Goal: Information Seeking & Learning: Learn about a topic

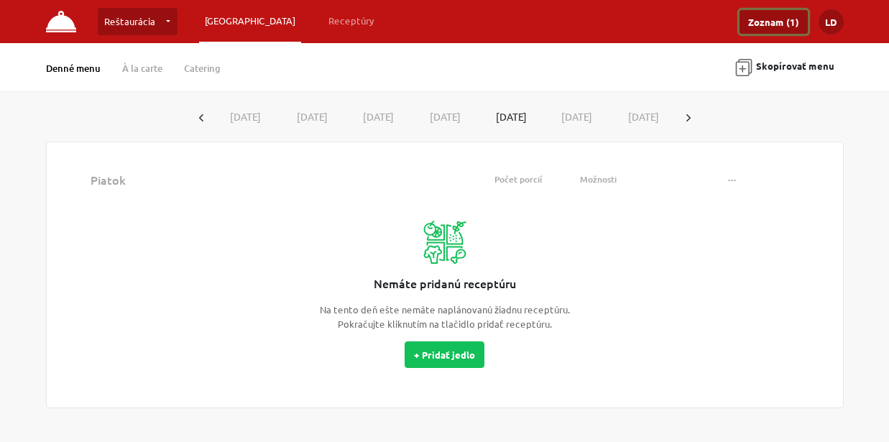
click at [767, 25] on link "Zoznam (1)" at bounding box center [773, 22] width 68 height 24
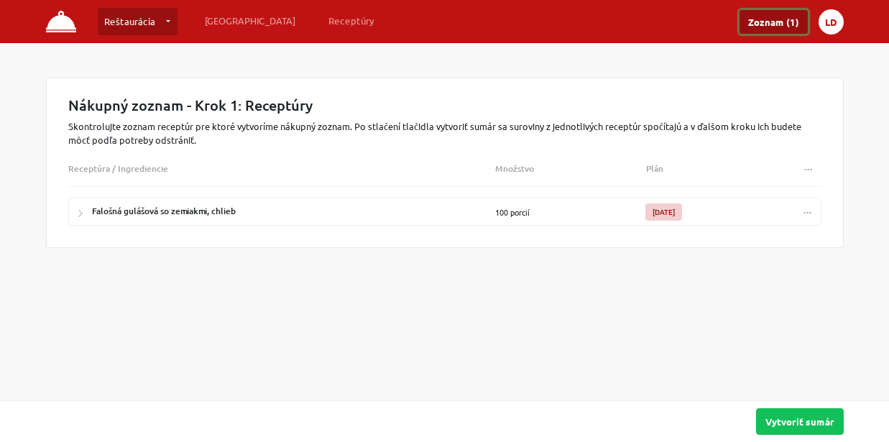
click at [831, 27] on button "LD" at bounding box center [831, 21] width 25 height 25
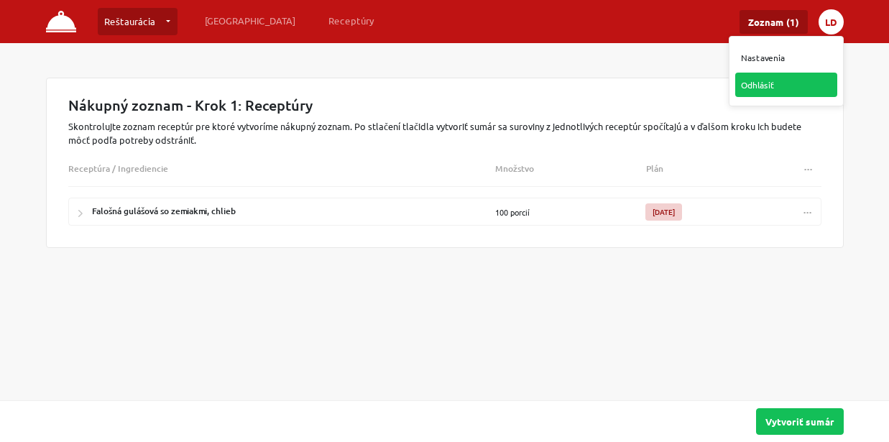
click at [788, 86] on link "Odhlásiť" at bounding box center [786, 85] width 102 height 24
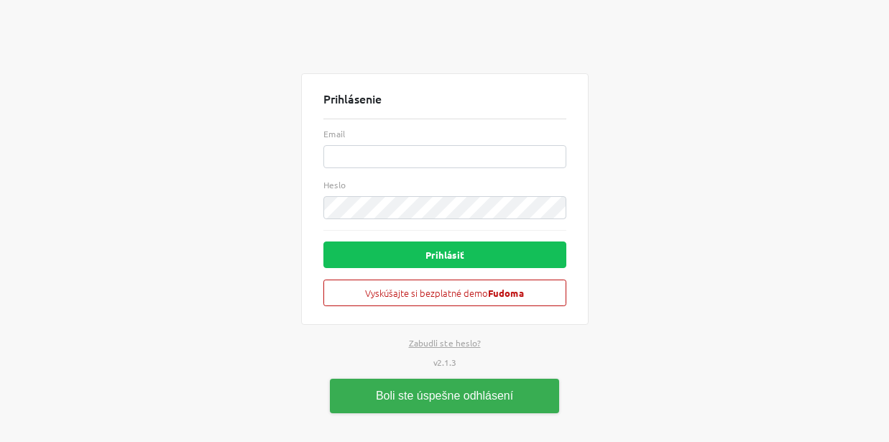
click at [691, 225] on div "Prihlásenie Email Heslo Prihlásiť Vyskúšajte si bezplatné demo Fudoma Zabudli s…" at bounding box center [444, 221] width 819 height 442
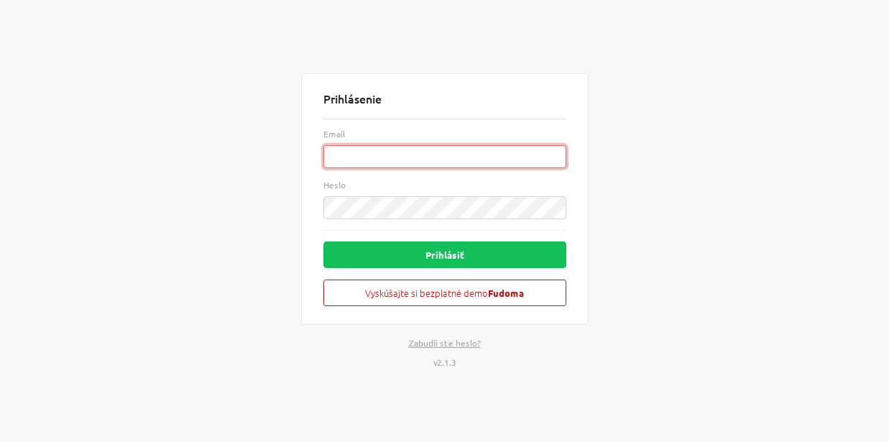
click at [377, 155] on input "Email" at bounding box center [444, 156] width 243 height 23
paste input "[EMAIL_ADDRESS][DOMAIN_NAME]"
type input "[EMAIL_ADDRESS][DOMAIN_NAME]"
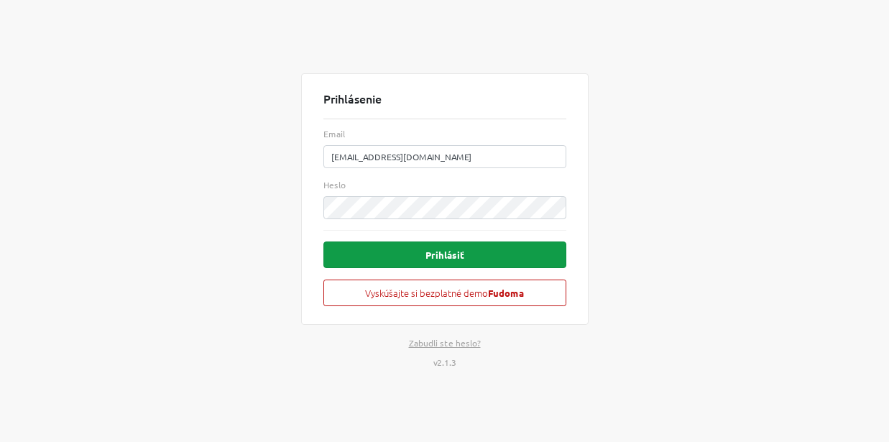
click at [424, 255] on button "Prihlásiť" at bounding box center [444, 254] width 243 height 27
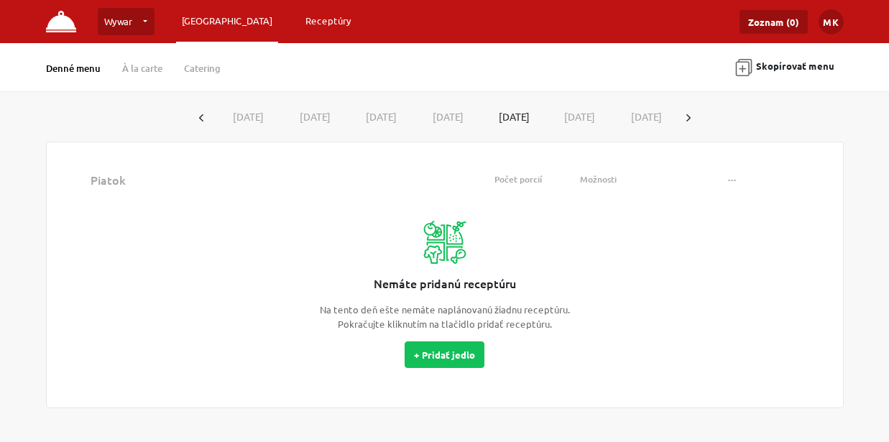
click at [300, 20] on link "Receptúry" at bounding box center [328, 21] width 57 height 26
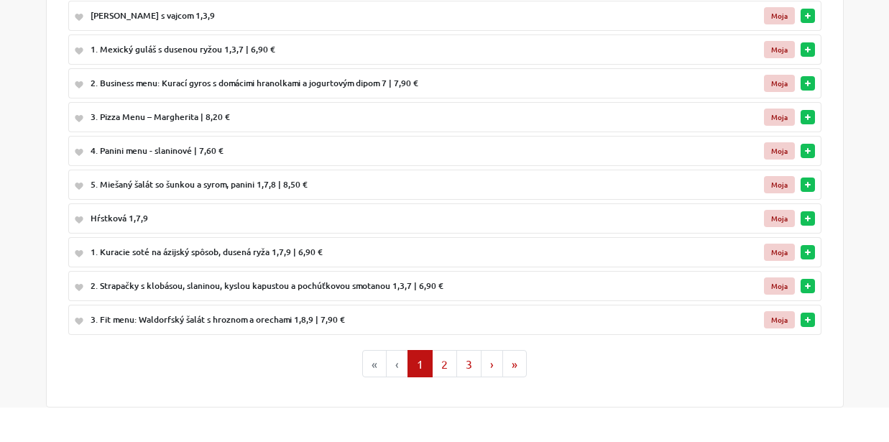
scroll to position [216, 0]
click at [443, 364] on button "2" at bounding box center [444, 363] width 25 height 27
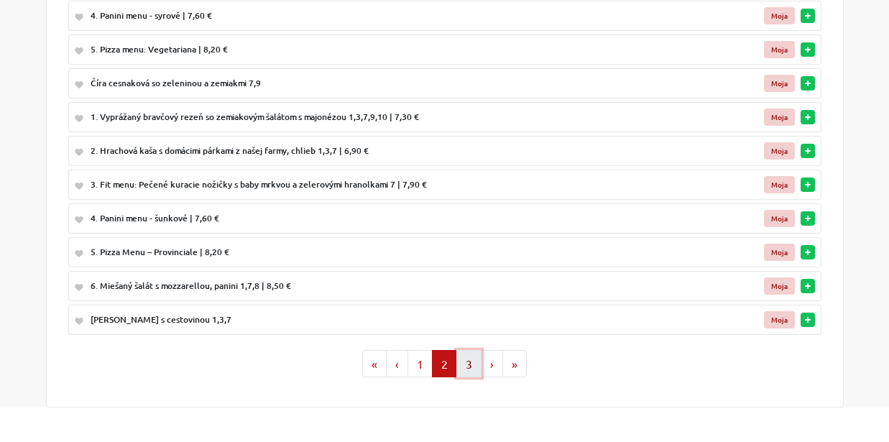
click at [464, 370] on button "3" at bounding box center [468, 363] width 25 height 27
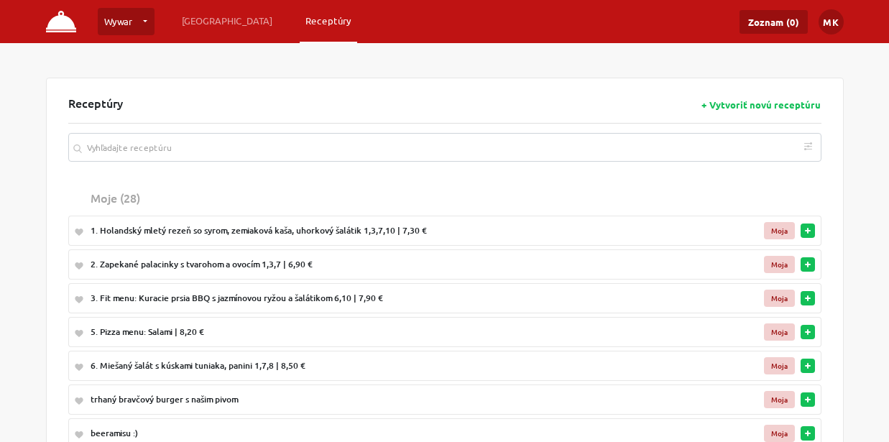
scroll to position [0, 0]
click at [209, 21] on link "[GEOGRAPHIC_DATA]" at bounding box center [227, 21] width 102 height 26
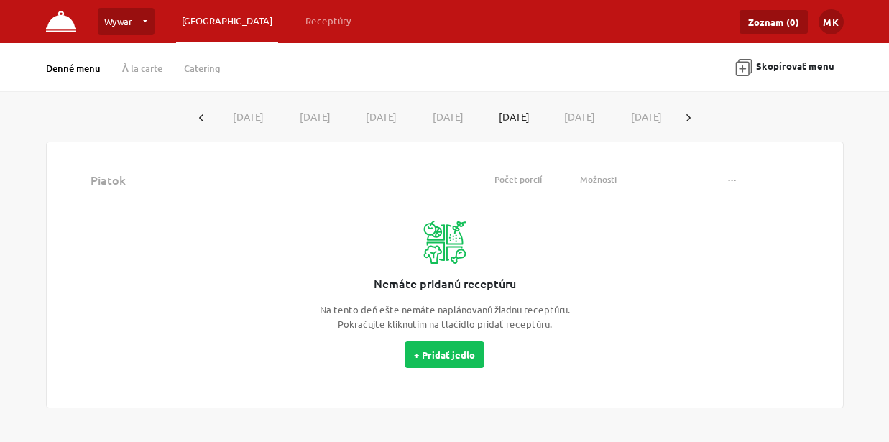
click at [691, 114] on icon "button" at bounding box center [688, 117] width 4 height 7
click at [239, 119] on button "[DATE]" at bounding box center [246, 116] width 67 height 27
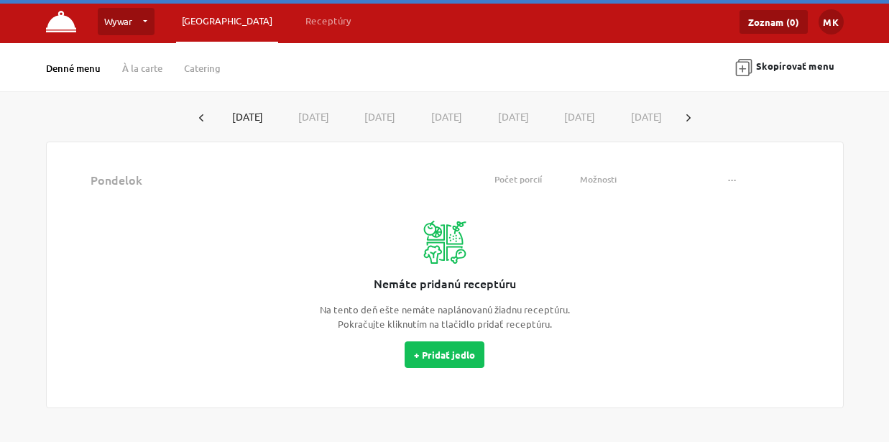
click at [315, 121] on button "[DATE]" at bounding box center [310, 116] width 67 height 27
click at [386, 121] on button "[DATE]" at bounding box center [377, 116] width 67 height 27
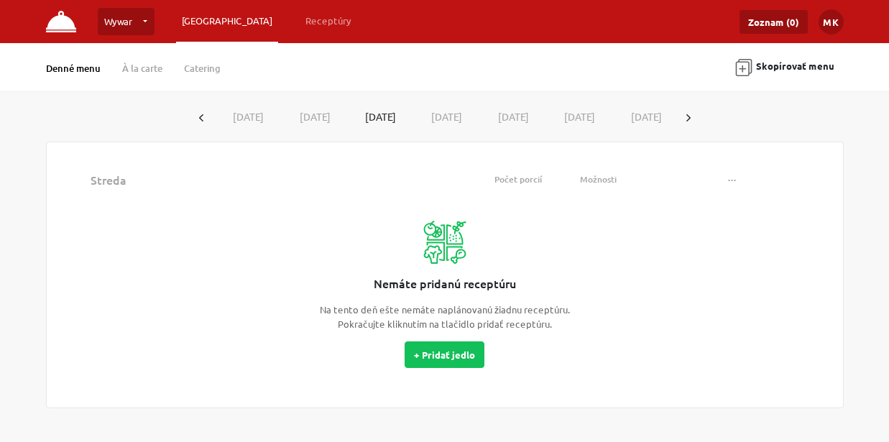
click at [450, 121] on button "[DATE]" at bounding box center [443, 116] width 67 height 27
click at [526, 119] on button "[DATE]" at bounding box center [510, 116] width 67 height 27
click at [246, 114] on button "[DATE]" at bounding box center [246, 116] width 67 height 27
click at [300, 22] on link "Receptúry" at bounding box center [328, 21] width 57 height 26
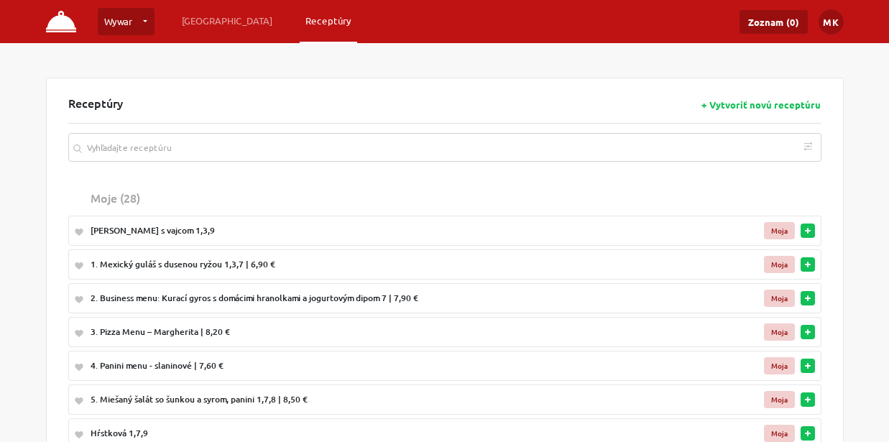
click at [201, 266] on div "1. Mexický guláš s dusenou ryžou 1,3,7 | 6,90 €" at bounding box center [386, 264] width 591 height 13
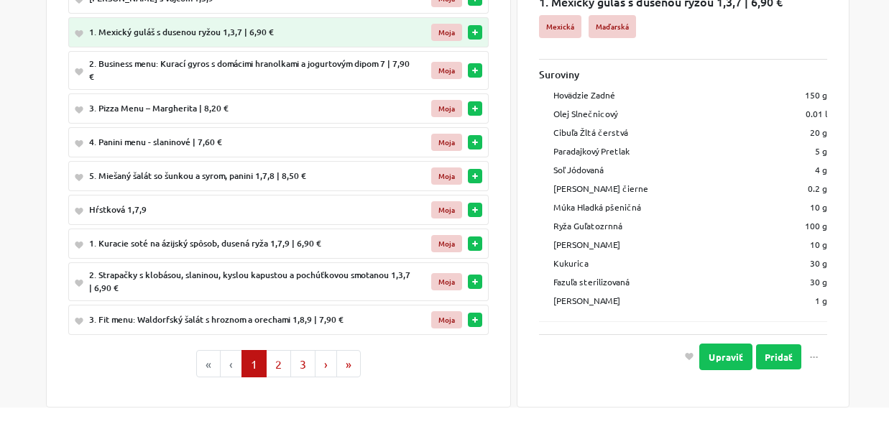
scroll to position [233, 0]
click at [277, 364] on button "2" at bounding box center [278, 363] width 25 height 27
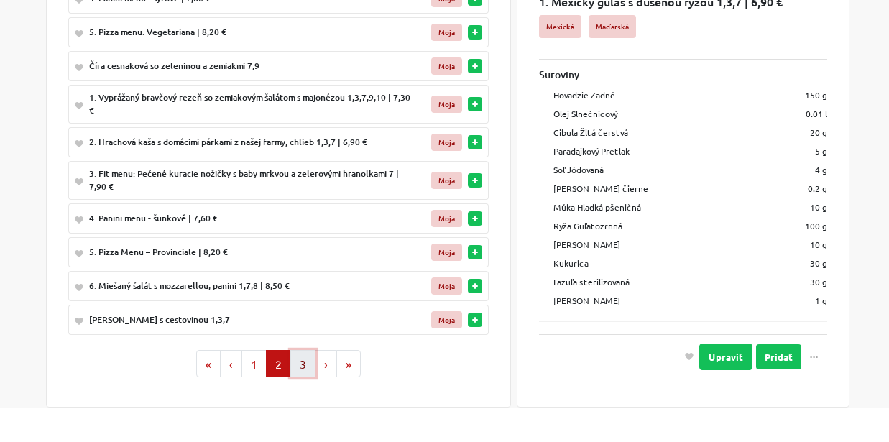
click at [309, 365] on button "3" at bounding box center [302, 363] width 25 height 27
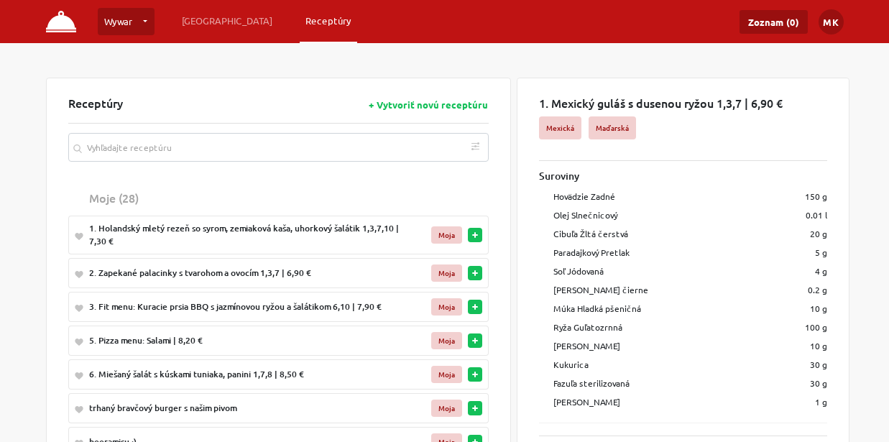
scroll to position [0, 0]
click at [249, 231] on div "1. Holandský mletý rezeň so syrom, zemiaková kaša, uhorkový šalátik 1,3,7,10 | …" at bounding box center [251, 235] width 325 height 26
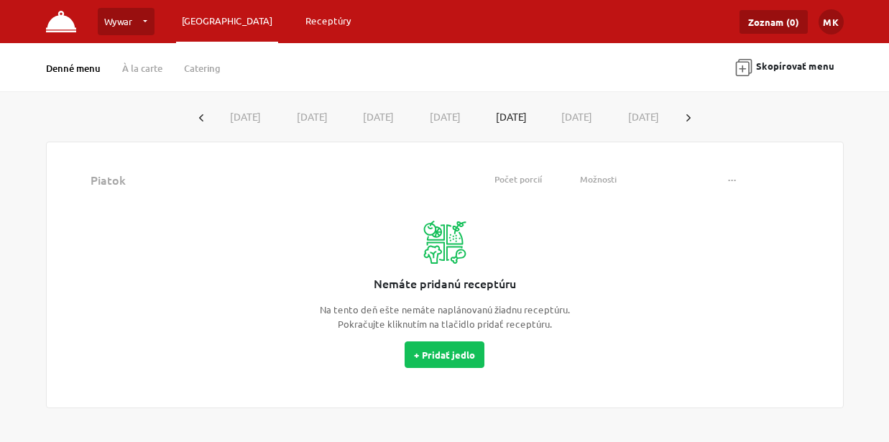
click at [300, 22] on link "Receptúry" at bounding box center [328, 21] width 57 height 26
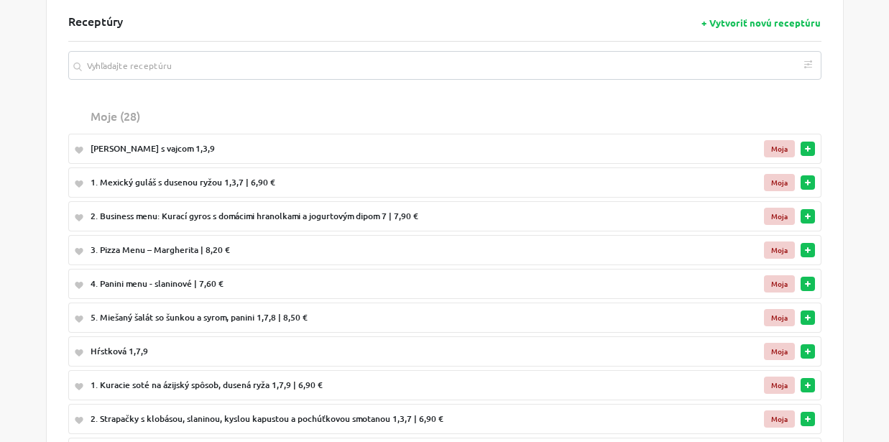
scroll to position [90, 0]
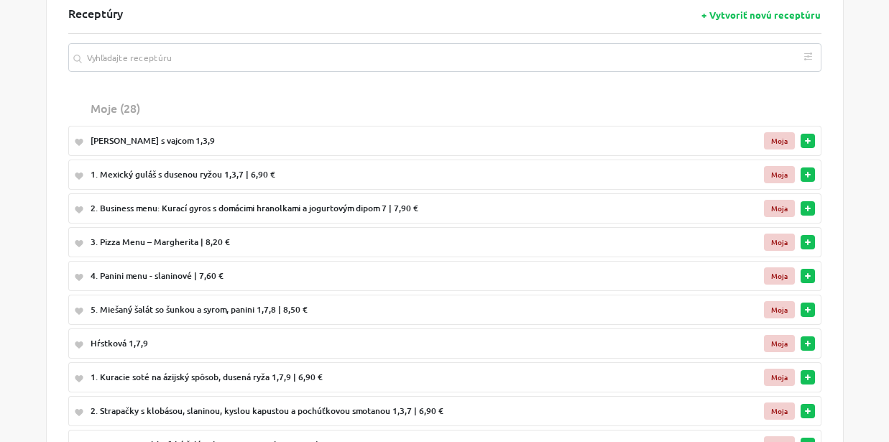
click at [810, 142] on rect "button" at bounding box center [808, 140] width 6 height 1
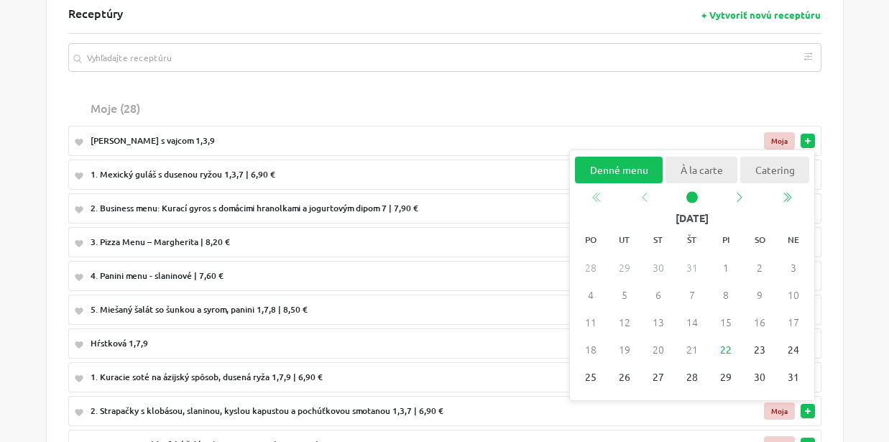
click at [548, 99] on th "Moje (28)" at bounding box center [386, 107] width 602 height 29
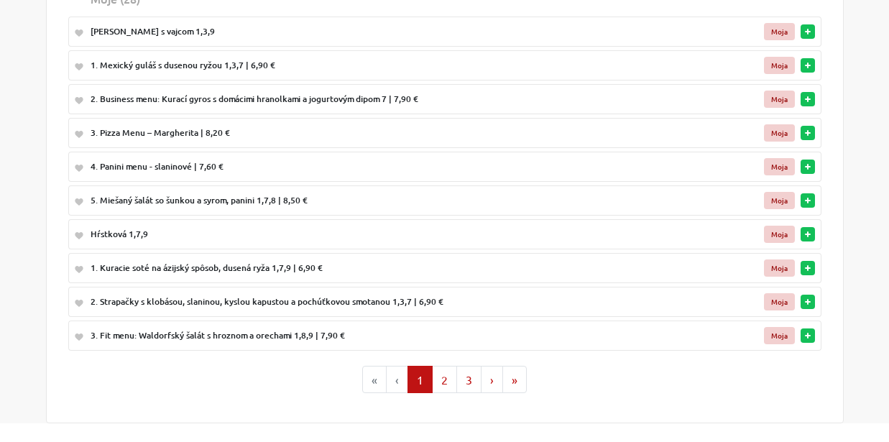
scroll to position [201, 0]
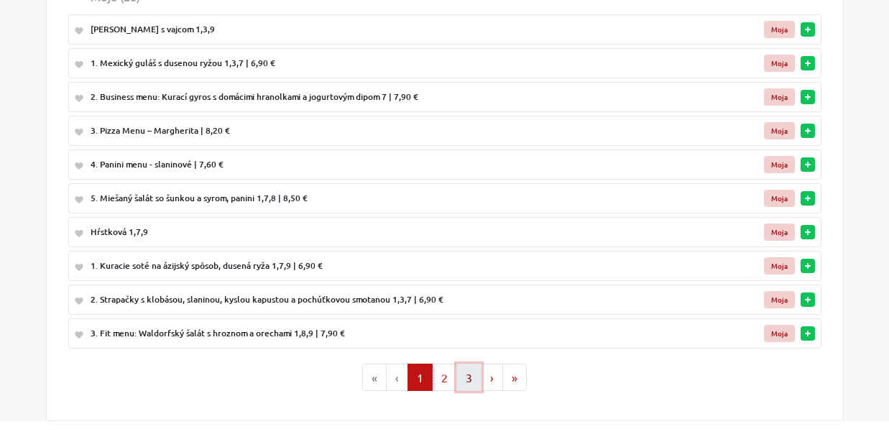
click at [471, 379] on button "3" at bounding box center [468, 377] width 25 height 27
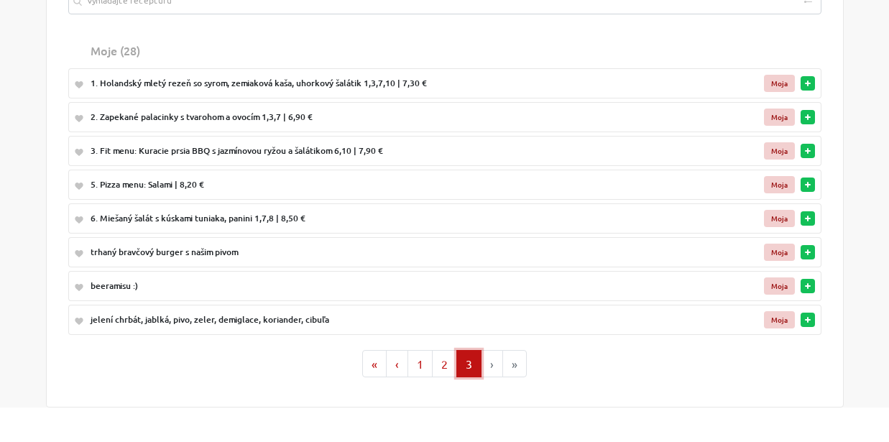
scroll to position [148, 0]
